Goal: Use online tool/utility: Use online tool/utility

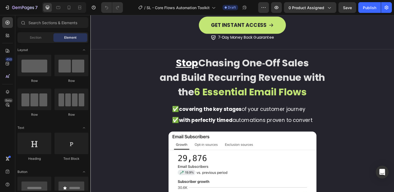
scroll to position [885, 0]
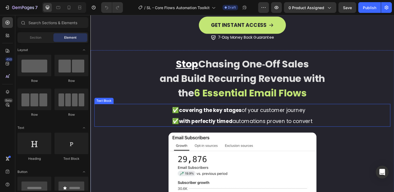
click at [226, 115] on strong "covering the key stages" at bounding box center [218, 116] width 66 height 8
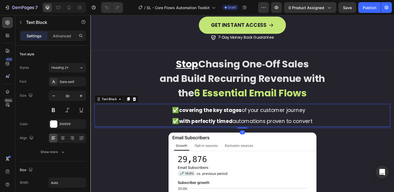
click at [228, 115] on strong "covering the key stages" at bounding box center [218, 116] width 66 height 8
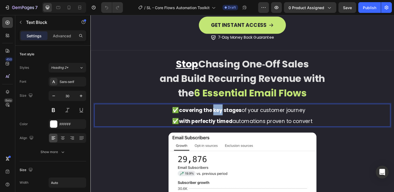
drag, startPoint x: 229, startPoint y: 115, endPoint x: 220, endPoint y: 114, distance: 9.2
click at [220, 114] on strong "covering the key stages" at bounding box center [218, 116] width 66 height 8
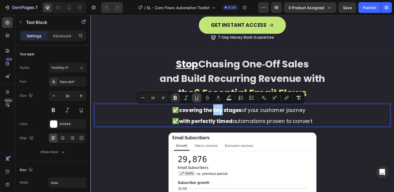
click at [197, 95] on icon "Editor contextual toolbar" at bounding box center [196, 97] width 5 height 5
click at [232, 122] on p "✅ with perfectly timed automations proven to convert" at bounding box center [251, 127] width 149 height 12
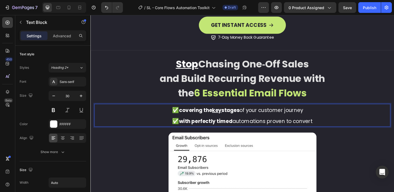
click at [240, 114] on strong "covering the key stages" at bounding box center [217, 116] width 64 height 8
click at [225, 125] on strong "with perfectly timed" at bounding box center [213, 128] width 57 height 8
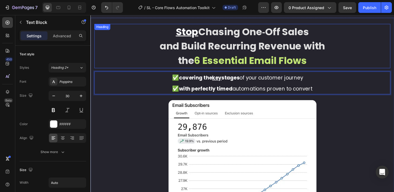
scroll to position [919, 0]
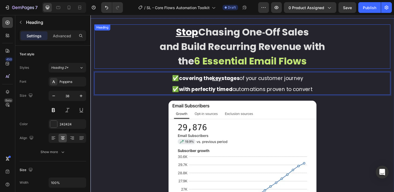
click at [209, 48] on strong "and Build Recurring Revenue with" at bounding box center [251, 48] width 175 height 14
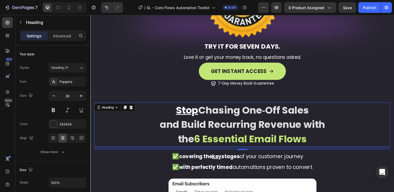
scroll to position [842, 0]
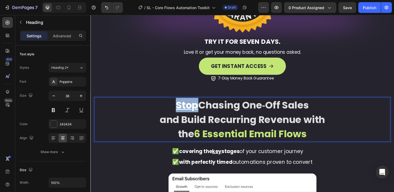
drag, startPoint x: 201, startPoint y: 112, endPoint x: 177, endPoint y: 110, distance: 23.9
click at [177, 110] on p "Stop Chasing One‑Off Sales and Build Recurring Revenue with the 6 Essential Ema…" at bounding box center [251, 126] width 313 height 46
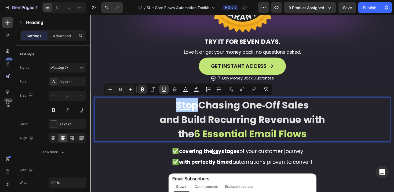
click at [165, 89] on icon "Editor contextual toolbar" at bounding box center [163, 89] width 5 height 5
click at [189, 108] on strong "Stop" at bounding box center [193, 110] width 24 height 14
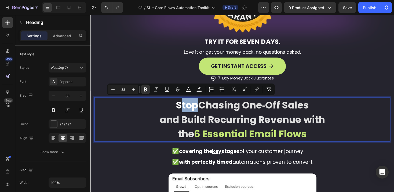
drag, startPoint x: 200, startPoint y: 111, endPoint x: 184, endPoint y: 112, distance: 15.9
click at [184, 112] on strong "Stop" at bounding box center [193, 110] width 24 height 14
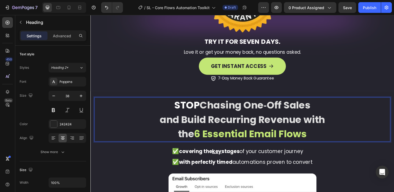
click at [241, 124] on strong "and Build Recurring Revenue with" at bounding box center [251, 126] width 175 height 14
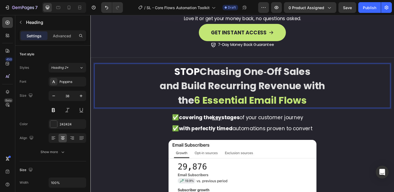
scroll to position [878, 0]
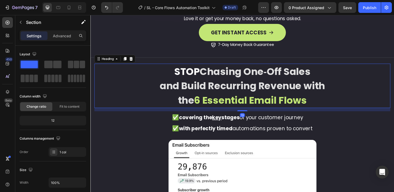
click at [231, 104] on strong "6 Essential Email Flows" at bounding box center [261, 105] width 120 height 14
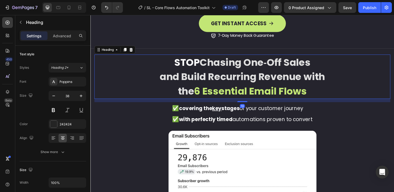
scroll to position [889, 0]
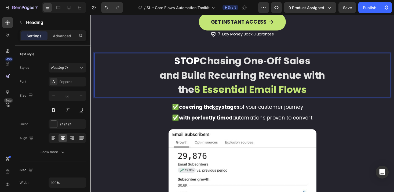
click at [199, 93] on strong "the" at bounding box center [191, 94] width 17 height 14
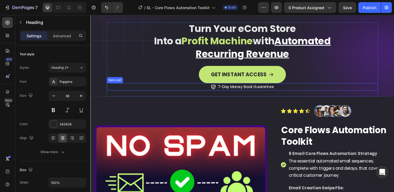
scroll to position [17, 0]
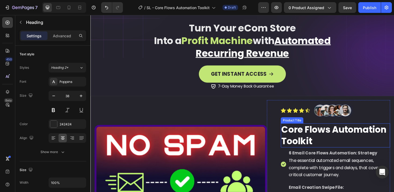
click at [325, 148] on h2 "Core Flows Automation Toolkit" at bounding box center [350, 143] width 116 height 26
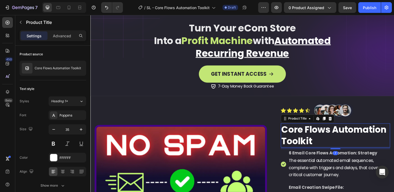
click at [324, 147] on h2 "Core Flows Automation Toolkit" at bounding box center [350, 143] width 116 height 26
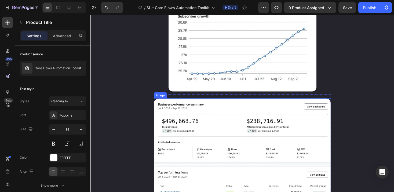
scroll to position [873, 0]
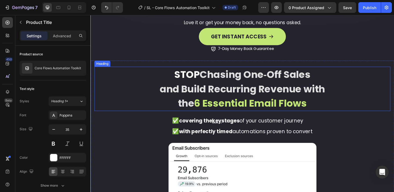
click at [267, 107] on strong "6 Essential Email Flows" at bounding box center [261, 109] width 120 height 14
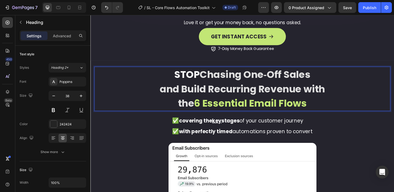
click at [309, 107] on strong "6 Essential Email Flows" at bounding box center [261, 109] width 120 height 14
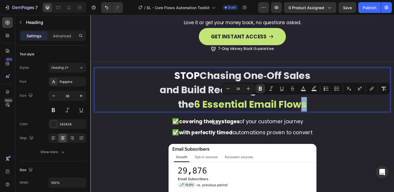
drag, startPoint x: 321, startPoint y: 108, endPoint x: 315, endPoint y: 107, distance: 6.2
click at [315, 107] on p "STOP Chasing One‑Off Sales and Build Recurring Revenue with the 6 Essential Ema…" at bounding box center [251, 94] width 313 height 46
click at [321, 109] on p "STOP Chasing One‑Off Sales and Build Recurring Revenue with the 6 Essential Ema…" at bounding box center [251, 94] width 313 height 46
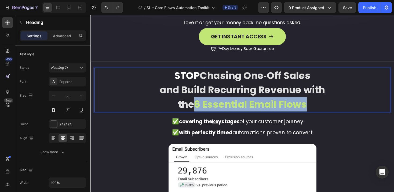
drag, startPoint x: 320, startPoint y: 109, endPoint x: 199, endPoint y: 108, distance: 121.7
click at [199, 108] on p "STOP Chasing One‑Off Sales and Build Recurring Revenue with the 6 Essential Ema…" at bounding box center [251, 94] width 313 height 46
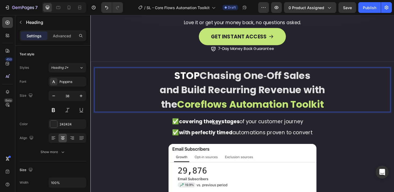
click at [210, 110] on strong "Coreflows Automation Toolkit" at bounding box center [261, 110] width 156 height 14
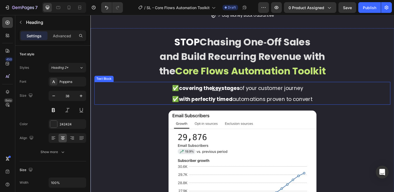
scroll to position [909, 0]
click at [214, 92] on strong "covering the key stages" at bounding box center [217, 93] width 64 height 8
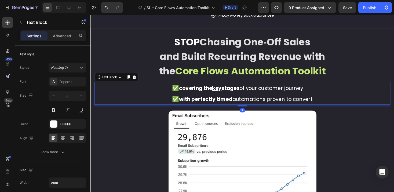
click at [213, 91] on strong "covering the key stages" at bounding box center [217, 93] width 64 height 8
click at [220, 92] on u "key" at bounding box center [225, 93] width 10 height 8
click at [310, 95] on span "covering the key stages of your customer journey" at bounding box center [251, 93] width 132 height 8
click at [322, 92] on p "✅ covering the key stages of your customer journey" at bounding box center [251, 92] width 149 height 12
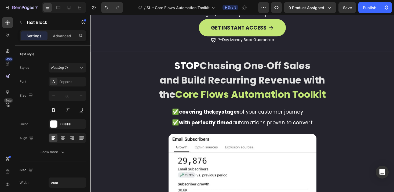
scroll to position [882, 0]
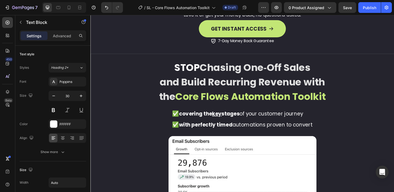
click at [325, 120] on div "✅ covering the key stages of your customer journey ✅ with perfectly timed autom…" at bounding box center [252, 125] width 314 height 24
click at [320, 119] on p "✅ covering the key stages of your customer journey" at bounding box center [251, 120] width 149 height 12
click at [316, 118] on span "covering the key stages of your customer journey" at bounding box center [251, 120] width 132 height 8
click at [316, 119] on span "covering the key stages of your customer journey" at bounding box center [251, 120] width 132 height 8
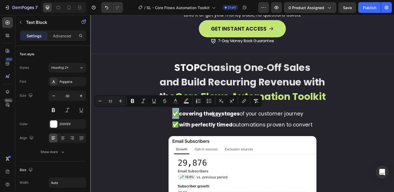
drag, startPoint x: 181, startPoint y: 118, endPoint x: 177, endPoint y: 118, distance: 4.6
click at [177, 118] on span "✅" at bounding box center [180, 119] width 7 height 8
copy span "✅"
click at [315, 119] on span "covering the key stages of your customer journey" at bounding box center [251, 120] width 132 height 8
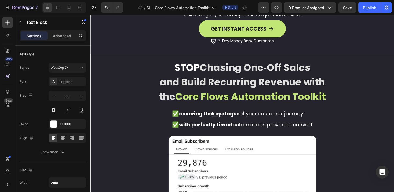
click at [316, 120] on span "covering the key stages of your customer journey" at bounding box center [251, 120] width 132 height 8
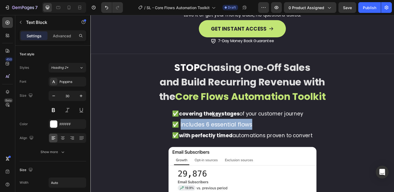
drag, startPoint x: 257, startPoint y: 129, endPoint x: 183, endPoint y: 129, distance: 74.1
click at [183, 129] on span "✅ includes 6 essential flows" at bounding box center [219, 131] width 85 height 8
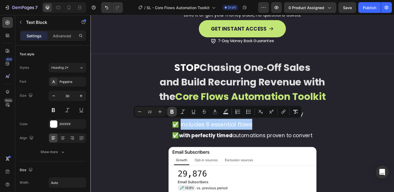
click at [173, 112] on icon "Editor contextual toolbar" at bounding box center [172, 112] width 3 height 4
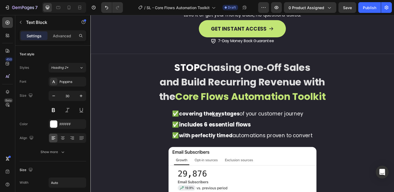
click at [272, 126] on p "✅ includes 6 essential flows" at bounding box center [251, 131] width 149 height 12
click at [272, 130] on p "✅ includes 6 essential flows" at bounding box center [251, 130] width 149 height 11
click at [270, 129] on p "✅ includes 6 essential flows:" at bounding box center [251, 130] width 149 height 11
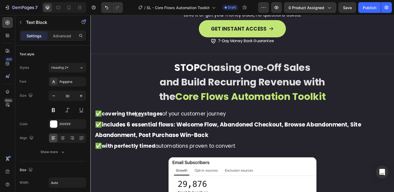
click at [224, 141] on p "✅ includes 6 essential flows: Welcome Flow, Abandoned Checkout, Browse Abandonm…" at bounding box center [251, 136] width 313 height 23
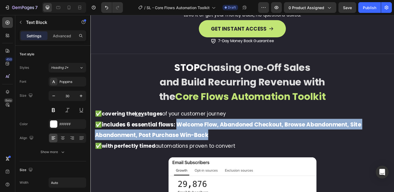
drag, startPoint x: 209, startPoint y: 136, endPoint x: 183, endPoint y: 129, distance: 26.8
click at [183, 129] on p "✅ includes 6 essential flows: Welcome Flow, Abandoned Checkout, Browse Abandonm…" at bounding box center [251, 136] width 313 height 23
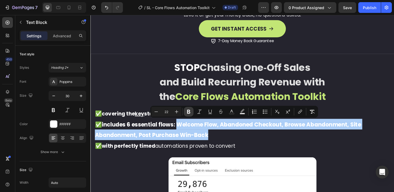
click at [189, 110] on icon "Editor contextual toolbar" at bounding box center [188, 112] width 3 height 4
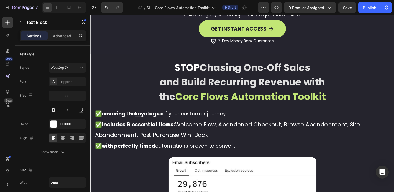
click at [248, 142] on p "✅ includes 6 essential flows: Welcome Flow, Abandoned Checkout, Browse Abandonm…" at bounding box center [251, 136] width 313 height 23
click at [250, 151] on p "✅ with perfectly timed automations proven to convert" at bounding box center [251, 154] width 313 height 12
click at [296, 133] on span "✅ includes 6 essential flows: Welcome Flow, Abandoned Checkout, Browse Abandonm…" at bounding box center [235, 137] width 281 height 20
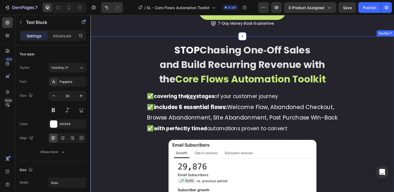
scroll to position [904, 0]
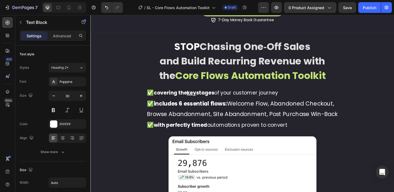
click at [318, 118] on span "Browse Abandonment, Site Abandonment, Post Purchase Win-Back" at bounding box center [251, 120] width 203 height 8
click at [322, 118] on span "Browse Abandonment, Site Abandonment, Post Purchase, Win-Back" at bounding box center [252, 120] width 204 height 8
click at [322, 118] on span "Browse Abandonment, Site Abandonment, Post Purchase, &Win-Back" at bounding box center [252, 120] width 208 height 8
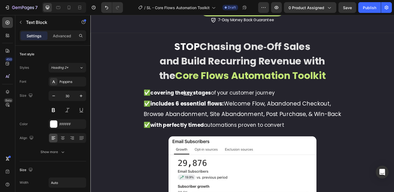
click at [320, 127] on p "✅ with perfectly timed automations proven to convert" at bounding box center [252, 131] width 210 height 12
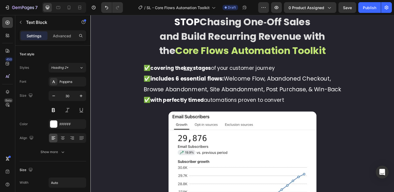
scroll to position [929, 0]
click at [235, 82] on span "✅ includes 6 essential flows: Welcome Flow, Abandoned Checkout," at bounding box center [246, 82] width 199 height 8
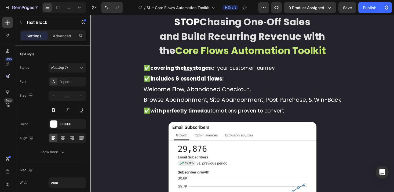
click at [192, 93] on span "Welcome Flow, Abandoned Checkout," at bounding box center [204, 94] width 114 height 8
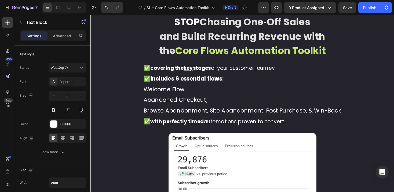
click at [213, 108] on span "Abandoned Checkout," at bounding box center [181, 105] width 68 height 8
click at [215, 116] on span "Browse Abandonment, Site Abandonment, Post Purchase, & Win-Back" at bounding box center [252, 116] width 210 height 8
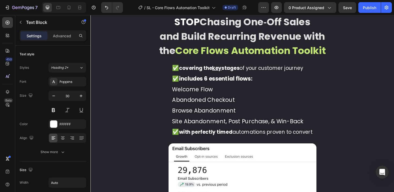
click at [234, 130] on span "Site Abandonment, Post Purchase, & Win-Back" at bounding box center [246, 128] width 139 height 8
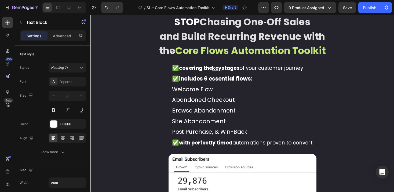
click at [220, 139] on span "Post Purchase, & Win-Back" at bounding box center [217, 139] width 80 height 8
click at [218, 140] on span "Post Purchase& Win-Back" at bounding box center [215, 139] width 77 height 8
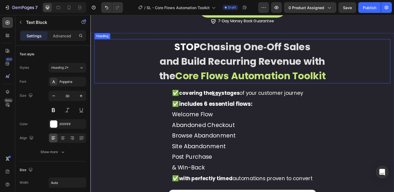
scroll to position [936, 0]
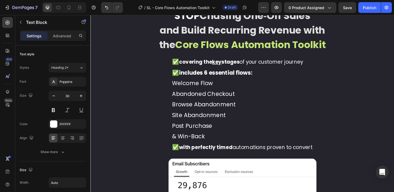
click at [178, 85] on span "Welcome Flow" at bounding box center [198, 87] width 43 height 8
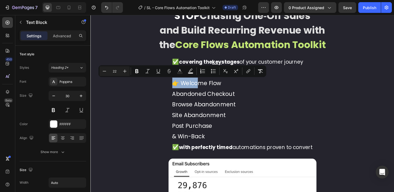
drag, startPoint x: 190, startPoint y: 86, endPoint x: 172, endPoint y: 87, distance: 18.3
click at [172, 87] on div "✅ covering the key stages of your customer journey ✅ includes 6 essential flows…" at bounding box center [252, 109] width 314 height 103
copy span "👉 W"
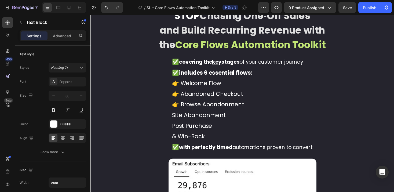
click at [177, 122] on div "✅ covering the key stages of your customer journey ✅ includes 6 essential flows…" at bounding box center [252, 109] width 150 height 103
click at [177, 133] on div "✅ covering the key stages of your customer journey ✅ includes 6 essential flows…" at bounding box center [252, 109] width 150 height 103
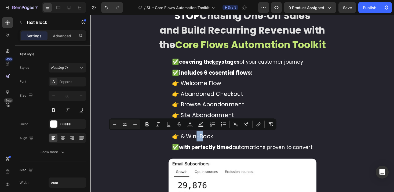
drag, startPoint x: 197, startPoint y: 144, endPoint x: 193, endPoint y: 143, distance: 4.6
click at [193, 143] on span "👉 & Win-Back" at bounding box center [199, 144] width 44 height 8
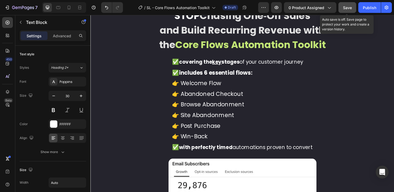
click at [348, 7] on span "Save" at bounding box center [347, 7] width 9 height 5
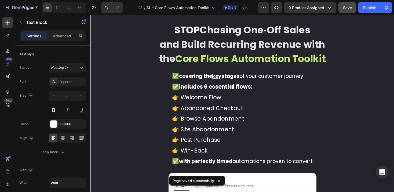
scroll to position [947, 0]
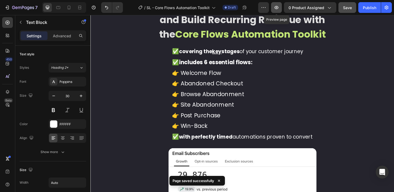
click at [276, 9] on icon "button" at bounding box center [276, 7] width 5 height 5
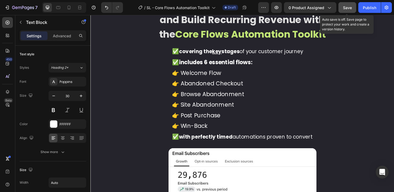
click at [344, 10] on span "Save" at bounding box center [347, 7] width 9 height 5
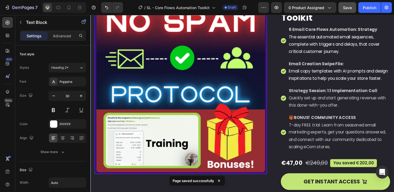
scroll to position [0, 0]
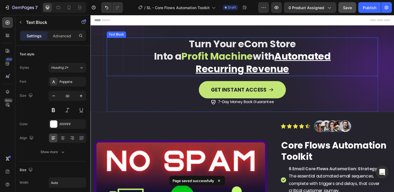
click at [268, 58] on p "Into a Profit Machine with Automated" at bounding box center [251, 58] width 279 height 13
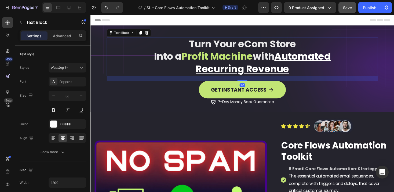
click at [295, 68] on u "Recurring Revenue" at bounding box center [251, 72] width 99 height 14
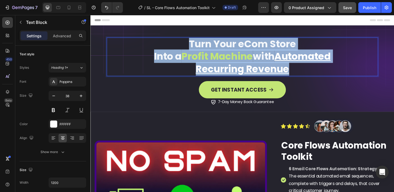
drag, startPoint x: 301, startPoint y: 72, endPoint x: 187, endPoint y: 44, distance: 117.2
click at [187, 44] on div "Turn Your eCom Store Into a Profit Machine with Automated Recurring Revenue" at bounding box center [252, 59] width 288 height 41
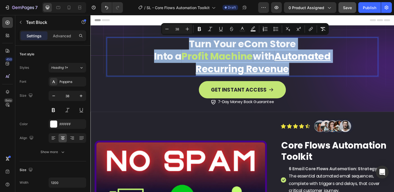
copy div "Turn Your eCom Store Into a Profit Machine with Automated Recurring Revenue"
click at [319, 69] on p "Recurring Revenue" at bounding box center [251, 72] width 279 height 13
drag, startPoint x: 309, startPoint y: 72, endPoint x: 191, endPoint y: 48, distance: 121.1
click at [191, 48] on div "Turn Your eCom Store Into a Profit Machine with Automated Recurring Revenue" at bounding box center [252, 59] width 288 height 41
click at [300, 66] on p "Recurring Revenue" at bounding box center [251, 72] width 279 height 13
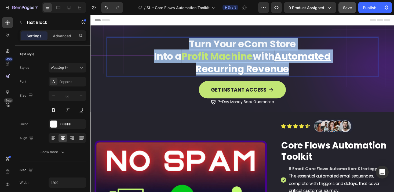
drag, startPoint x: 302, startPoint y: 72, endPoint x: 192, endPoint y: 47, distance: 112.4
click at [192, 47] on div "Turn Your eCom Store Into a Profit Machine with Automated Recurring Revenue" at bounding box center [252, 59] width 288 height 41
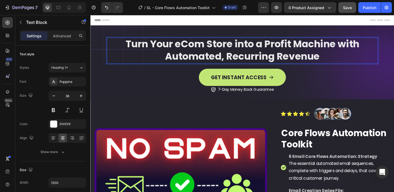
click at [242, 46] on p "Turn Your eCom Store into a Profit Machine with Automated, Recurring Revenue" at bounding box center [251, 52] width 279 height 27
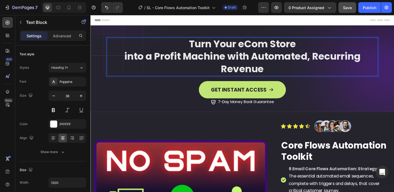
click at [232, 59] on p "into a Profit Machine with Automated, Recurring Revenue" at bounding box center [251, 65] width 279 height 27
click at [323, 60] on p "into a Profit Machine with Automated, Recurring Revenue" at bounding box center [251, 65] width 279 height 27
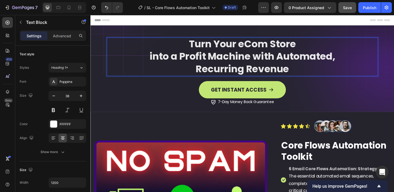
click at [150, 57] on p "into a Profit Machine with Automated," at bounding box center [251, 58] width 279 height 13
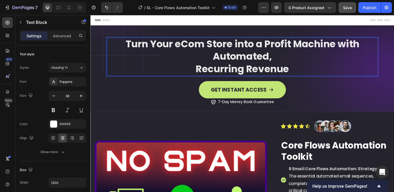
click at [305, 47] on p "Turn Your eCom Store into a Profit Machine with Automated," at bounding box center [251, 52] width 279 height 27
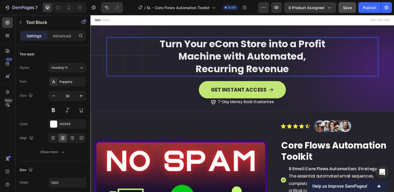
click at [248, 43] on p "Turn Your eCom Store into a Profit" at bounding box center [251, 45] width 279 height 13
click at [287, 48] on p "Turn Your eCom Store into a Profit" at bounding box center [251, 45] width 279 height 13
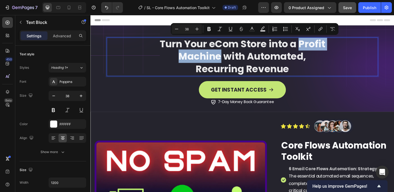
drag, startPoint x: 309, startPoint y: 46, endPoint x: 226, endPoint y: 57, distance: 84.3
click at [226, 57] on div "Turn Your eCom Store into a Profit Machine with Automated, Recurring Revenue" at bounding box center [252, 59] width 288 height 41
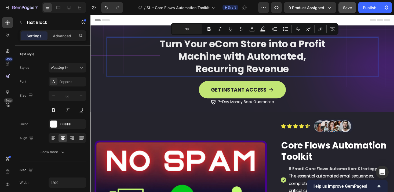
click at [309, 68] on p "Recurring Revenue" at bounding box center [251, 72] width 279 height 13
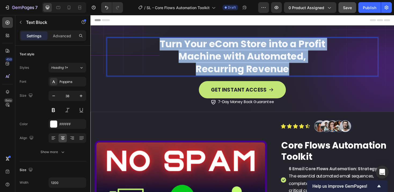
drag, startPoint x: 298, startPoint y: 71, endPoint x: 158, endPoint y: 49, distance: 142.0
click at [158, 49] on div "Turn Your eCom Store into a Profit Machine with Automated, Recurring Revenue" at bounding box center [252, 59] width 288 height 41
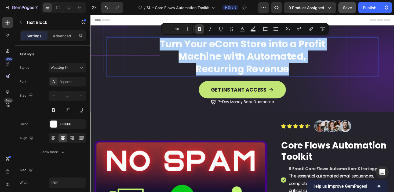
click at [199, 29] on icon "Editor contextual toolbar" at bounding box center [199, 28] width 5 height 5
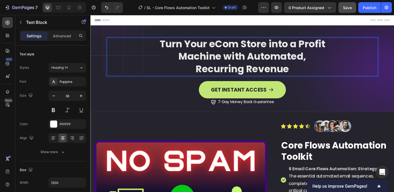
click at [303, 65] on strong "Machine with Automated," at bounding box center [251, 59] width 135 height 14
click at [303, 71] on p "Recurring Revenue" at bounding box center [251, 72] width 279 height 13
click at [299, 57] on strong "Machine with Automated," at bounding box center [251, 59] width 135 height 14
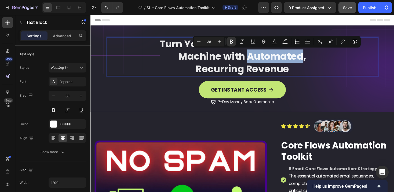
drag, startPoint x: 255, startPoint y: 59, endPoint x: 312, endPoint y: 60, distance: 56.9
click at [312, 60] on strong "Machine with Automated," at bounding box center [251, 59] width 135 height 14
click at [275, 42] on icon "Editor contextual toolbar" at bounding box center [274, 41] width 5 height 5
type input "FFFFFF"
type input "90"
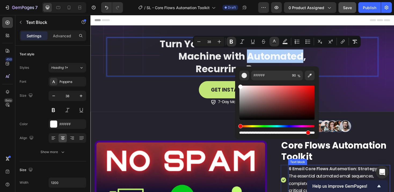
click at [301, 175] on strong "6 Email Core Flows Automation: Strategy" at bounding box center [348, 178] width 94 height 6
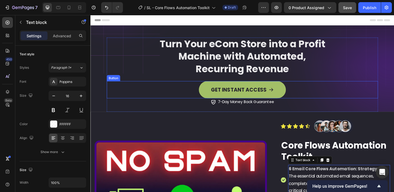
click at [291, 91] on button "GET INSTANT ACCESS" at bounding box center [251, 94] width 92 height 18
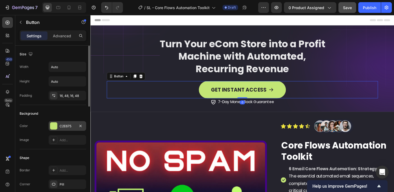
click at [70, 125] on div "C2E675" at bounding box center [68, 126] width 16 height 5
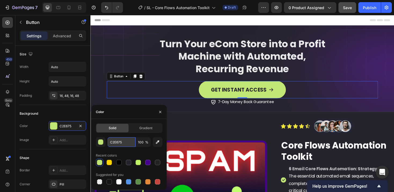
click at [128, 141] on input "C2E675" at bounding box center [122, 142] width 28 height 10
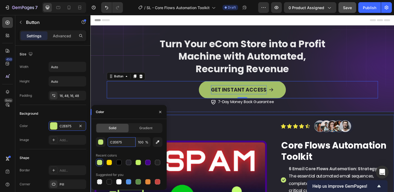
copy strong "Automated"
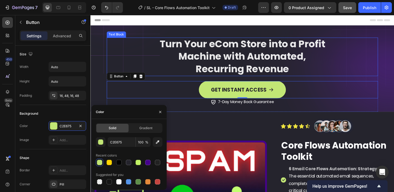
click at [275, 59] on strong "Machine with Automated," at bounding box center [251, 59] width 135 height 14
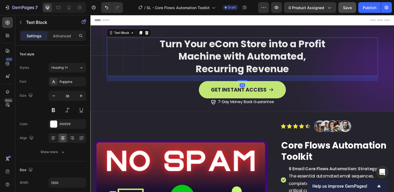
click at [263, 61] on strong "Machine with Automated," at bounding box center [251, 59] width 135 height 14
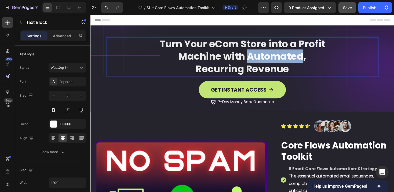
drag, startPoint x: 254, startPoint y: 60, endPoint x: 312, endPoint y: 60, distance: 57.7
click at [312, 60] on strong "Machine with Automated," at bounding box center [251, 59] width 135 height 14
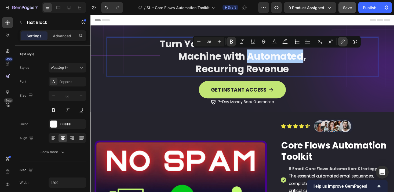
click at [345, 42] on icon "Editor contextual toolbar" at bounding box center [342, 41] width 5 height 5
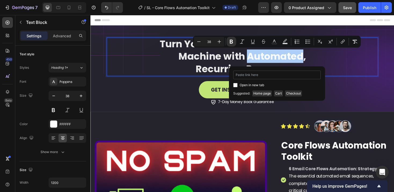
type input "C2E675"
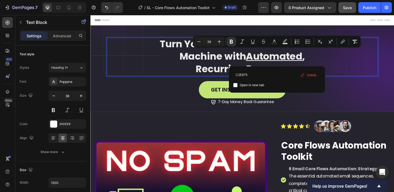
click at [321, 56] on p "Machine with Automated ," at bounding box center [251, 58] width 279 height 13
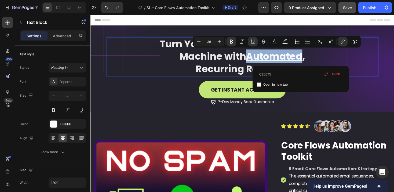
drag, startPoint x: 313, startPoint y: 60, endPoint x: 254, endPoint y: 59, distance: 59.1
click at [334, 73] on span "Unlink" at bounding box center [336, 74] width 10 height 5
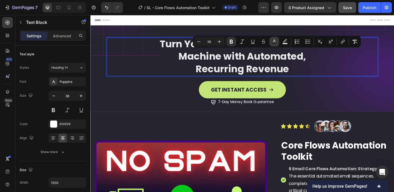
click at [275, 38] on button "Text Color" at bounding box center [275, 42] width 10 height 10
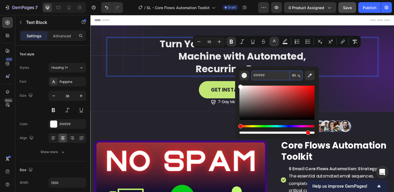
click at [269, 74] on input "FFFFFF" at bounding box center [270, 76] width 39 height 10
paste input "C2E675"
type input "C2E675"
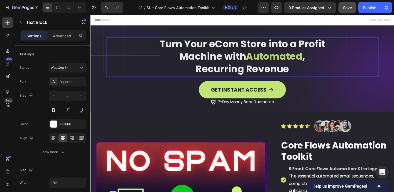
click at [339, 60] on p "Machine with Automated ," at bounding box center [251, 58] width 279 height 13
click at [229, 60] on strong "Machine with" at bounding box center [220, 59] width 70 height 14
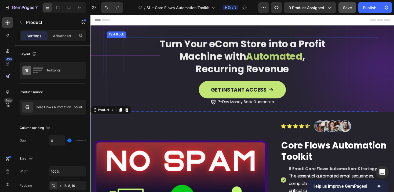
click at [302, 74] on p "Recurring Revenue" at bounding box center [251, 72] width 279 height 13
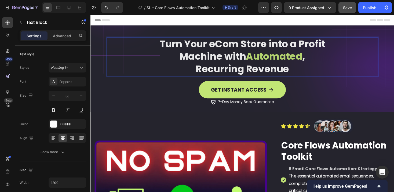
click at [298, 73] on strong "Recurring Revenue" at bounding box center [251, 72] width 99 height 14
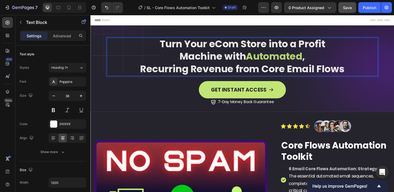
click at [272, 73] on strong "Recurring Revenue from Core Email Flows" at bounding box center [251, 72] width 217 height 14
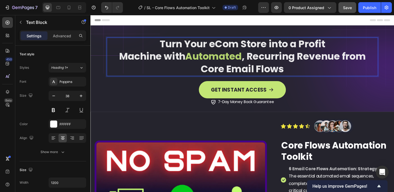
click at [309, 59] on strong ", Recurring Revenue from" at bounding box center [317, 59] width 132 height 14
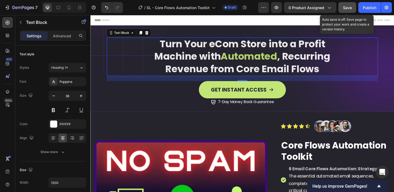
click at [350, 8] on span "Save" at bounding box center [347, 7] width 9 height 5
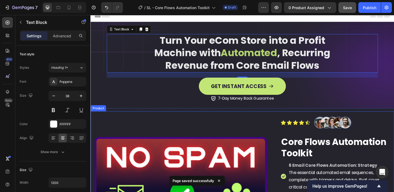
scroll to position [4, 0]
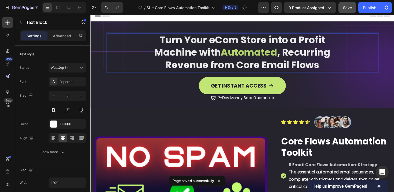
click at [272, 65] on strong "Revenue from Core Email Flows" at bounding box center [252, 68] width 164 height 14
click at [255, 70] on strong "Revenue from Core Email Flows" at bounding box center [252, 68] width 164 height 14
click at [248, 53] on strong "Automated" at bounding box center [259, 54] width 60 height 14
drag, startPoint x: 253, startPoint y: 53, endPoint x: 234, endPoint y: 53, distance: 18.8
click at [234, 53] on strong "Automated" at bounding box center [259, 54] width 60 height 14
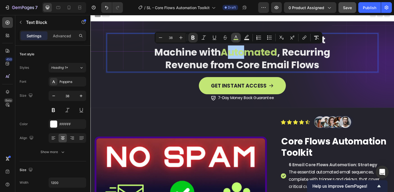
click at [236, 37] on icon "Editor contextual toolbar" at bounding box center [235, 37] width 5 height 5
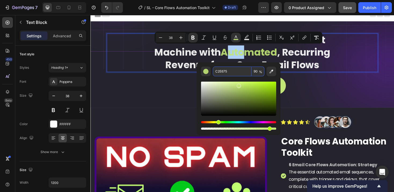
click at [234, 72] on input "C2E675" at bounding box center [232, 72] width 39 height 10
click at [319, 69] on strong "Revenue from Core Email Flows" at bounding box center [252, 68] width 164 height 14
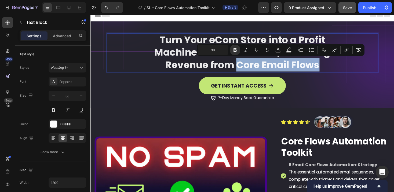
drag, startPoint x: 244, startPoint y: 67, endPoint x: 330, endPoint y: 67, distance: 85.7
click at [330, 67] on strong "Revenue from Core Email Flows" at bounding box center [252, 68] width 164 height 14
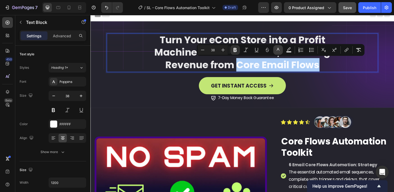
click at [276, 52] on rect "Editor contextual toolbar" at bounding box center [278, 51] width 5 height 1
type input "FFFFFF"
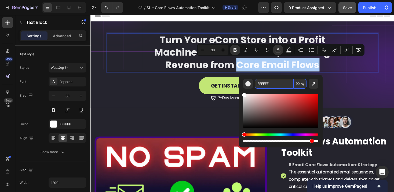
click at [272, 85] on input "FFFFFF" at bounding box center [274, 84] width 39 height 10
paste input "C2E675"
type input "C2E675"
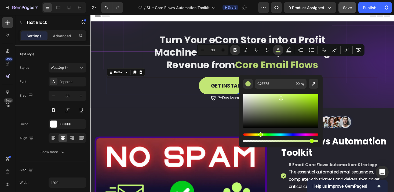
click at [348, 87] on div "GET INSTANT ACCESS Button 0" at bounding box center [252, 90] width 288 height 18
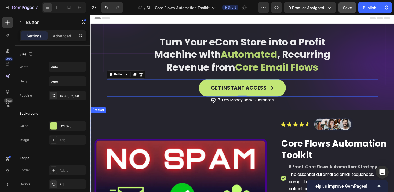
scroll to position [0, 0]
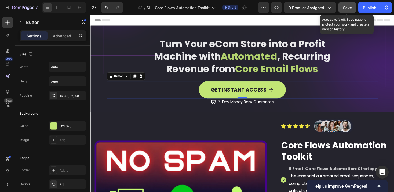
click at [347, 5] on div "Save" at bounding box center [347, 8] width 9 height 6
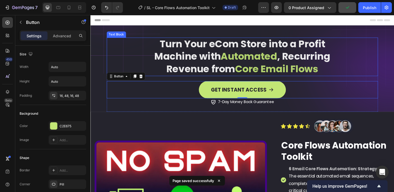
click at [315, 62] on strong ", Recurring" at bounding box center [317, 59] width 56 height 14
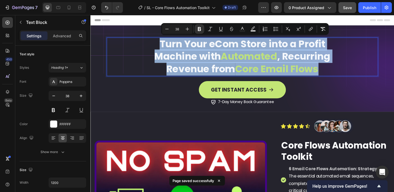
drag, startPoint x: 332, startPoint y: 73, endPoint x: 162, endPoint y: 40, distance: 173.7
click at [162, 40] on div "Turn Your eCom Store into a Profit Machine with Automated , Recurring Revenue f…" at bounding box center [252, 59] width 288 height 41
copy div "Turn Your eCom Store into a Profit Machine with Automated , Recurring Revenue f…"
click at [366, 75] on p "Revenue from Core Email Flows" at bounding box center [251, 72] width 279 height 13
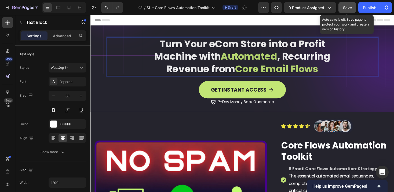
click at [347, 6] on span "Save" at bounding box center [347, 7] width 9 height 5
